Goal: Information Seeking & Learning: Learn about a topic

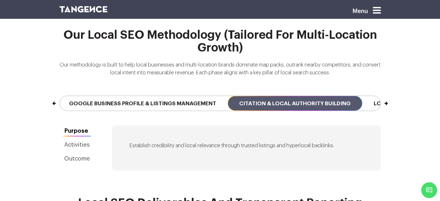
scroll to position [1282, 0]
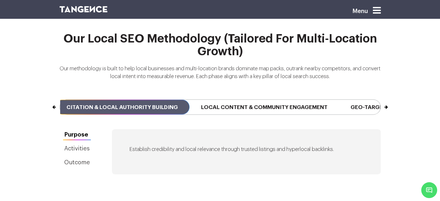
click at [380, 100] on button "Next" at bounding box center [380, 104] width 0 height 9
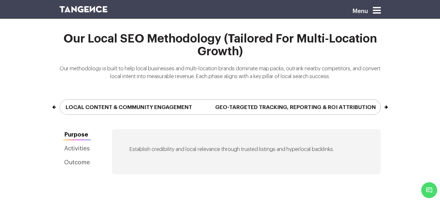
click at [380, 100] on button "Next" at bounding box center [380, 104] width 0 height 9
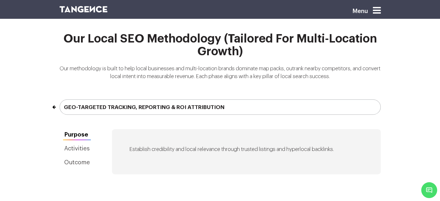
click at [60, 100] on button "Previous" at bounding box center [60, 104] width 0 height 9
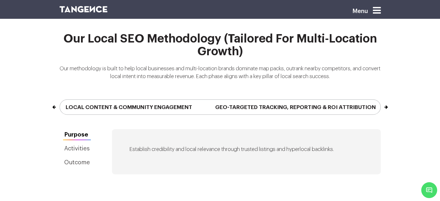
click at [60, 100] on button "Previous" at bounding box center [60, 104] width 0 height 9
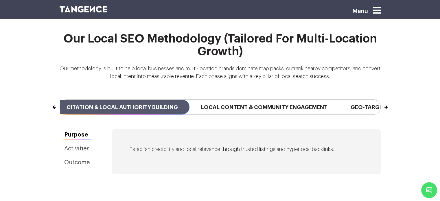
click at [60, 100] on button "Previous" at bounding box center [60, 104] width 0 height 9
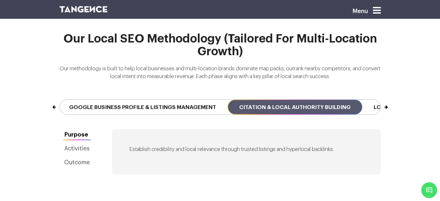
click at [60, 100] on button "Previous" at bounding box center [60, 104] width 0 height 9
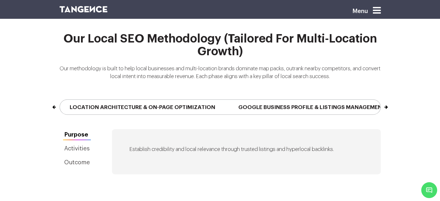
click at [60, 100] on button "Previous" at bounding box center [60, 104] width 0 height 9
click at [55, 99] on div "Previous Local SEO Audit & Opportunity Mapping Location Architecture & On-Page …" at bounding box center [220, 107] width 330 height 44
click at [380, 100] on button "Next" at bounding box center [380, 104] width 0 height 9
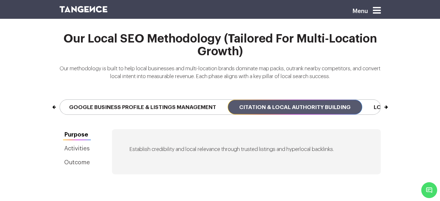
click at [380, 100] on button "Next" at bounding box center [380, 104] width 0 height 9
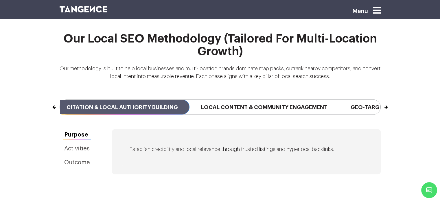
click at [380, 100] on button "Next" at bounding box center [380, 104] width 0 height 9
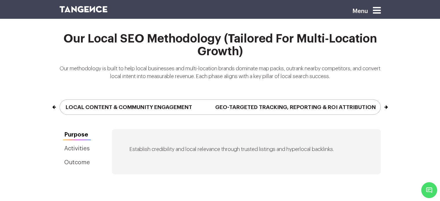
click at [380, 100] on button "Next" at bounding box center [380, 104] width 0 height 9
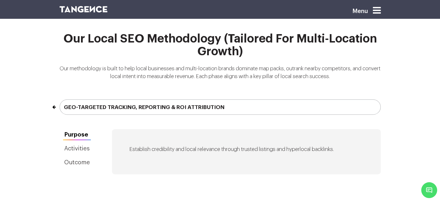
click at [60, 100] on button "Previous" at bounding box center [60, 104] width 0 height 9
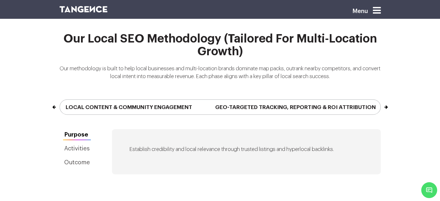
click at [60, 100] on button "Previous" at bounding box center [60, 104] width 0 height 9
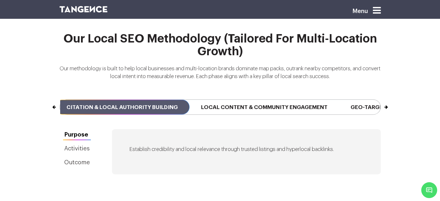
click at [60, 100] on button "Previous" at bounding box center [60, 104] width 0 height 9
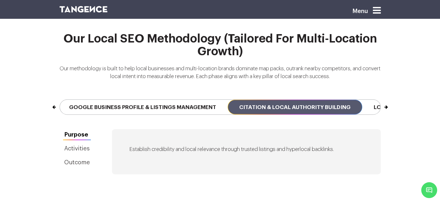
click at [60, 100] on button "Previous" at bounding box center [60, 104] width 0 height 9
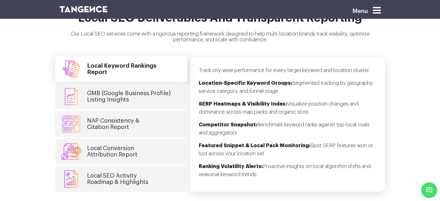
scroll to position [1472, 0]
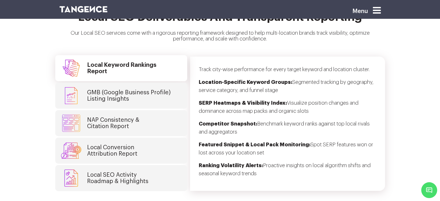
click at [117, 89] on h4 "GMB (Google Business Profile) Listing Insights" at bounding box center [129, 95] width 84 height 13
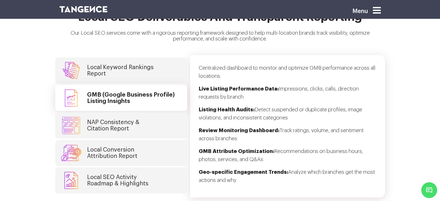
click at [121, 121] on h4 "NAP Consistency & Citation Report" at bounding box center [113, 125] width 52 height 13
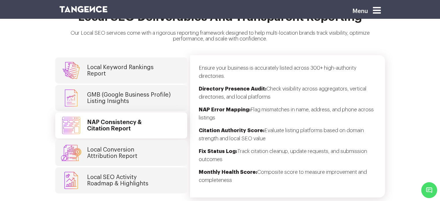
scroll to position [1523, 0]
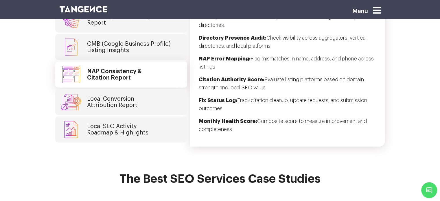
click at [128, 96] on h4 "Local Conversion Attribution Report" at bounding box center [112, 102] width 50 height 13
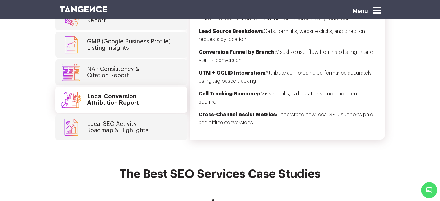
scroll to position [1520, 0]
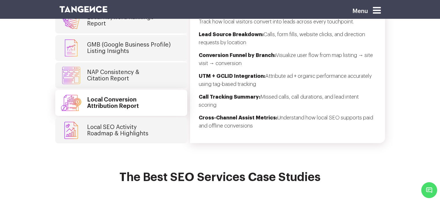
click at [127, 124] on h4 "Local SEO Activity Roadmap & Highlights" at bounding box center [117, 130] width 61 height 13
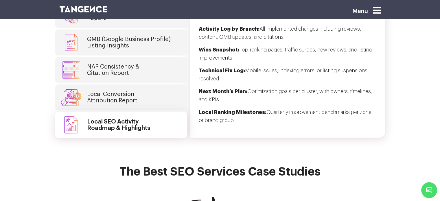
scroll to position [1522, 0]
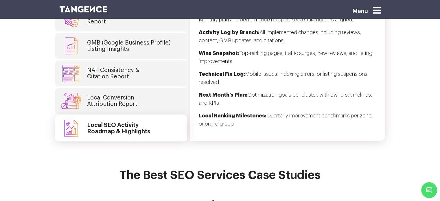
click at [123, 97] on h4 "Local Conversion Attribution Report" at bounding box center [112, 101] width 50 height 13
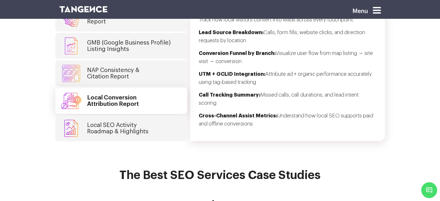
scroll to position [1499, 0]
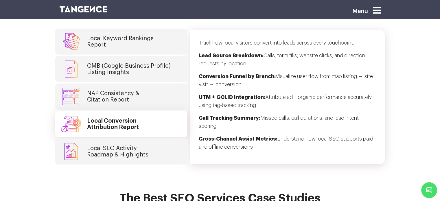
click at [123, 97] on link "NAP Consistency & Citation Report" at bounding box center [121, 97] width 132 height 26
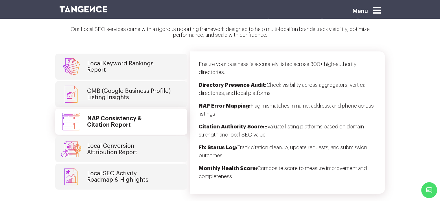
scroll to position [1475, 0]
click at [130, 88] on h4 "GMB (Google Business Profile) Listing Insights" at bounding box center [129, 94] width 84 height 13
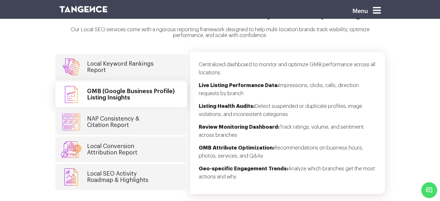
click at [129, 68] on link "Local Keyword Rankings Report" at bounding box center [121, 67] width 132 height 26
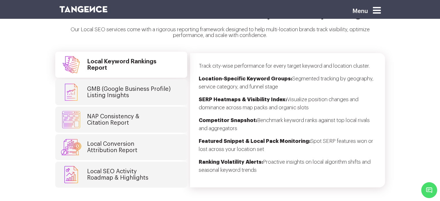
click at [132, 86] on h4 "GMB (Google Business Profile) Listing Insights" at bounding box center [129, 92] width 84 height 13
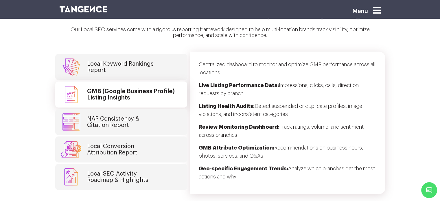
click at [138, 116] on h4 "NAP Consistency & Citation Report" at bounding box center [113, 122] width 52 height 13
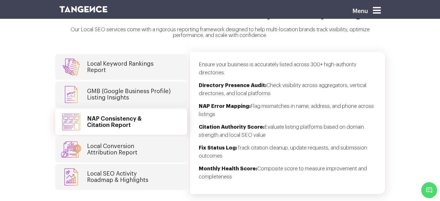
click at [136, 137] on link "Local Conversion Attribution Report" at bounding box center [121, 150] width 132 height 26
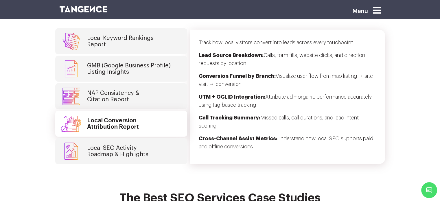
scroll to position [1499, 0]
click at [136, 145] on h4 "Local SEO Activity Roadmap & Highlights" at bounding box center [117, 151] width 61 height 13
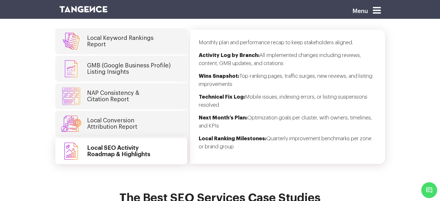
click at [139, 118] on link "Local Conversion Attribution Report" at bounding box center [121, 124] width 132 height 26
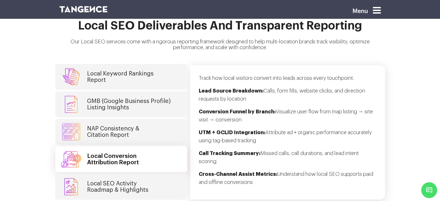
scroll to position [1463, 0]
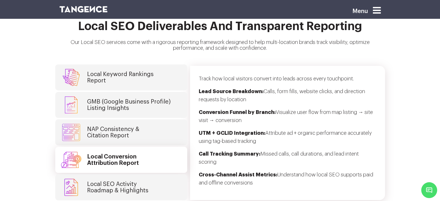
click at [139, 120] on link "NAP Consistency & Citation Report" at bounding box center [121, 133] width 132 height 26
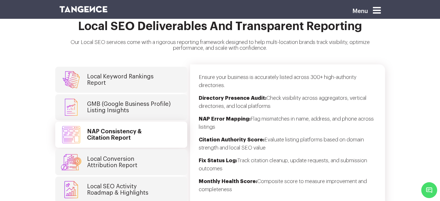
click at [138, 102] on h4 "GMB (Google Business Profile) Listing Insights" at bounding box center [129, 107] width 84 height 13
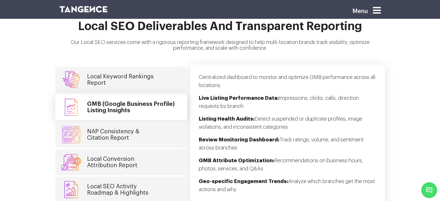
click at [142, 77] on h4 "Local Keyword Rankings Report" at bounding box center [120, 79] width 67 height 13
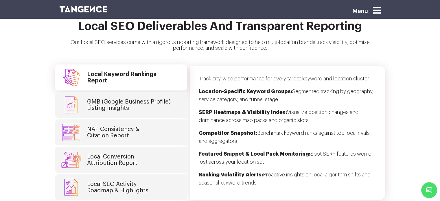
click at [142, 92] on link "GMB (Google Business Profile) Listing Insights" at bounding box center [121, 105] width 132 height 26
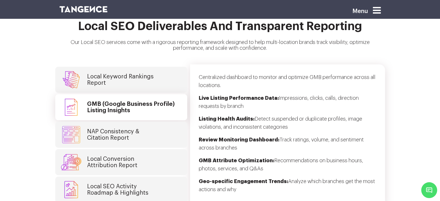
click at [141, 132] on link "NAP Consistency & Citation Report" at bounding box center [121, 135] width 132 height 26
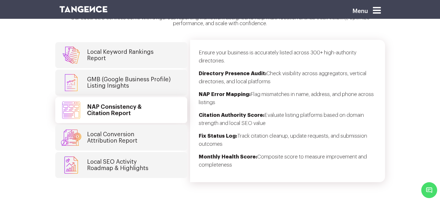
scroll to position [1489, 0]
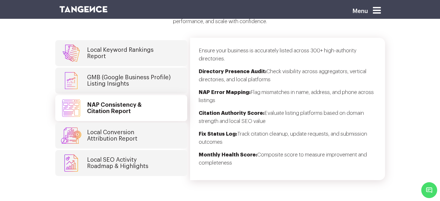
click at [141, 132] on link "Local Conversion Attribution Report" at bounding box center [121, 136] width 132 height 26
